Goal: Information Seeking & Learning: Find specific fact

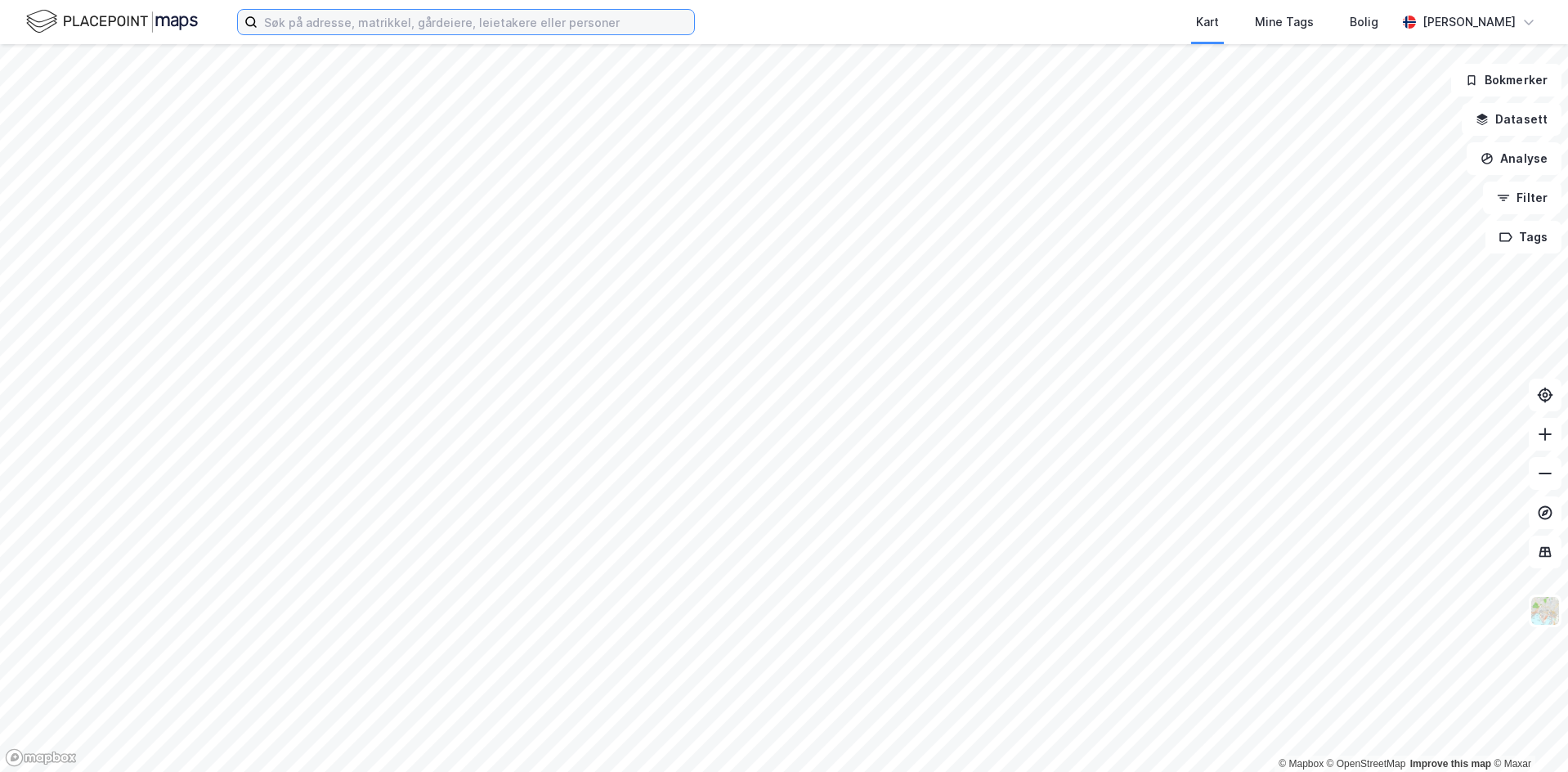
click at [538, 30] on input at bounding box center [476, 22] width 436 height 24
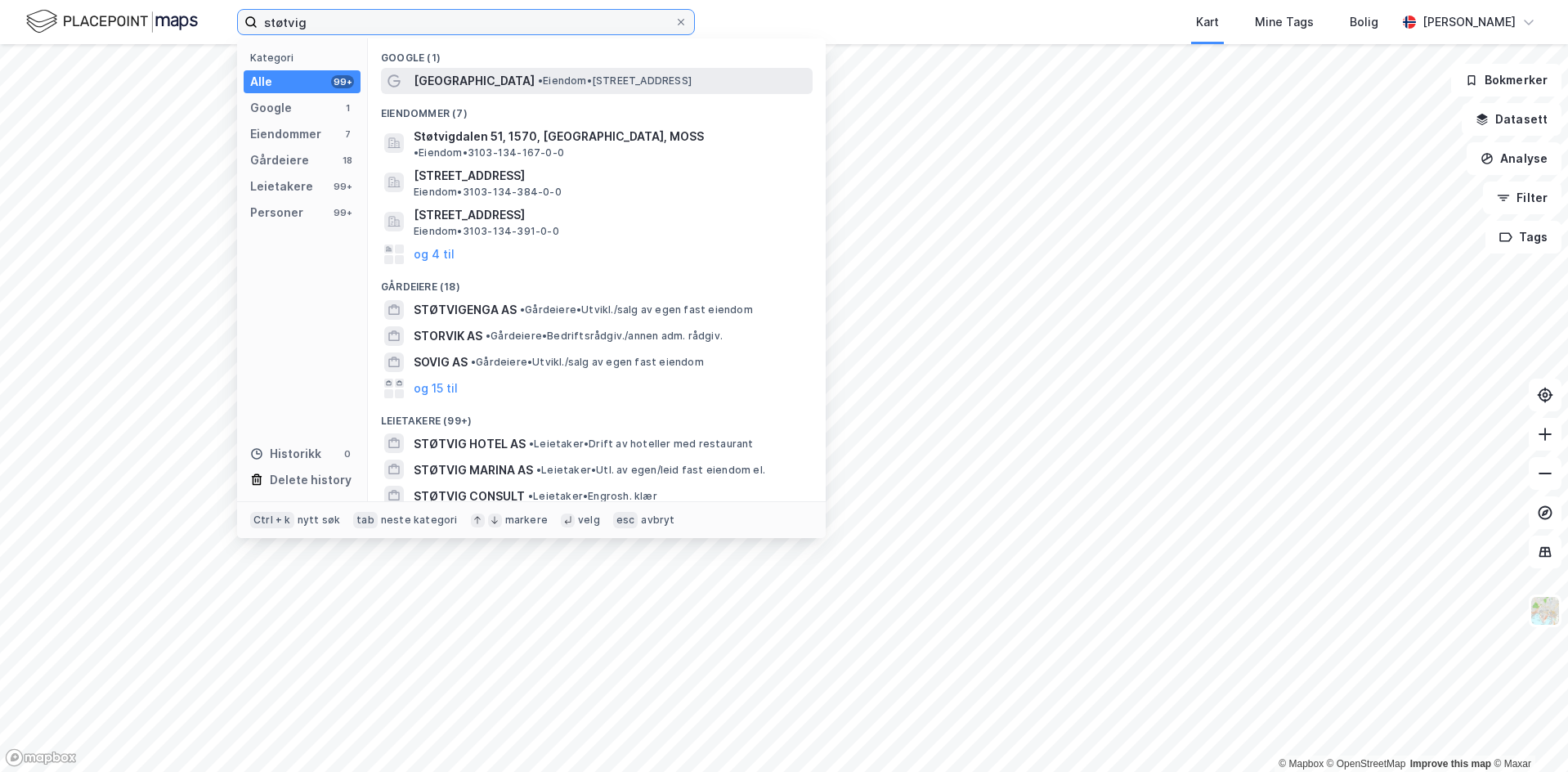
type input "støtvig"
click at [591, 74] on span "• Eiendom • [STREET_ADDRESS]" at bounding box center [614, 81] width 154 height 13
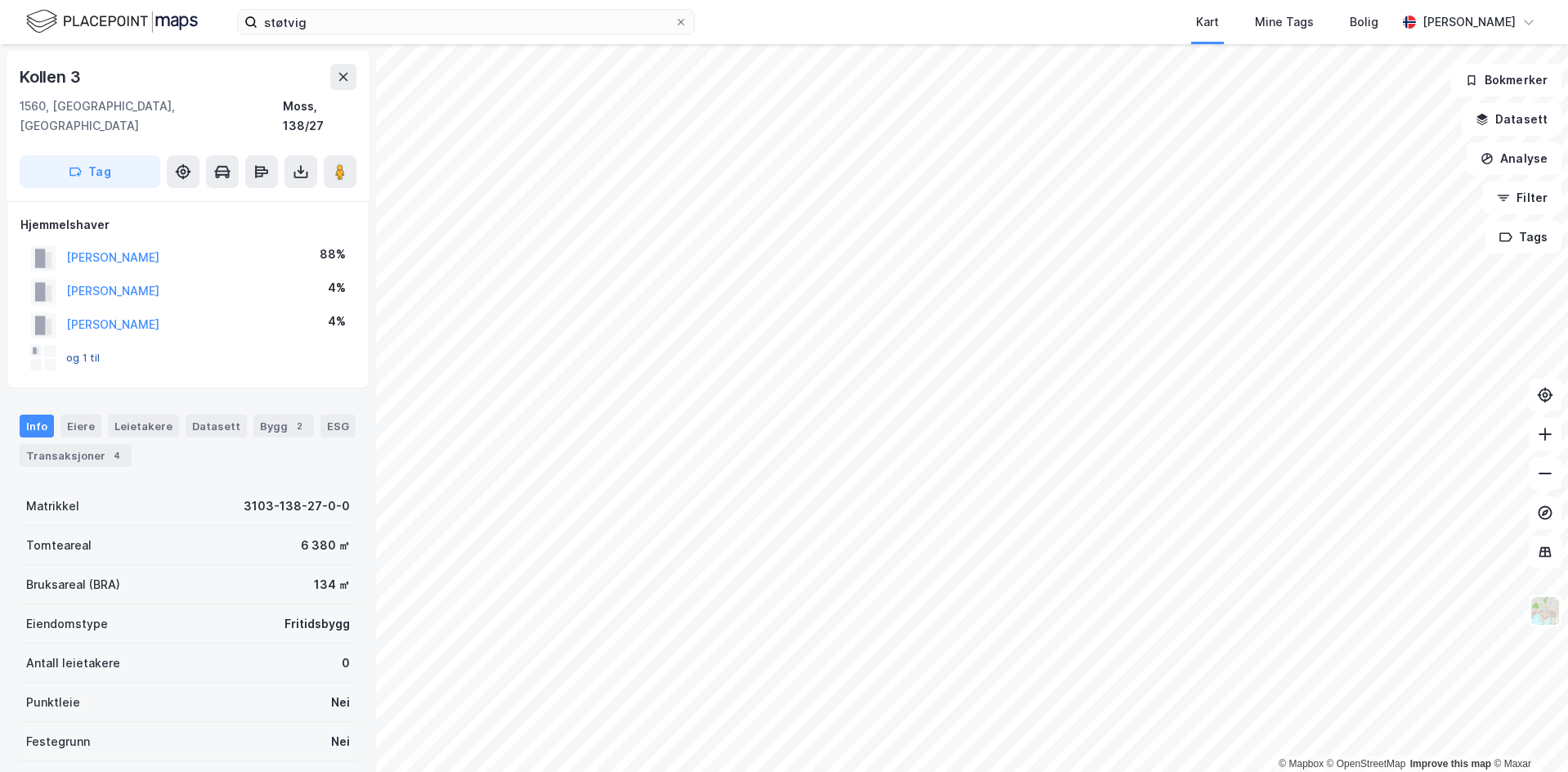
click at [0, 0] on button "og 1 til" at bounding box center [0, 0] width 0 height 0
